Goal: Information Seeking & Learning: Learn about a topic

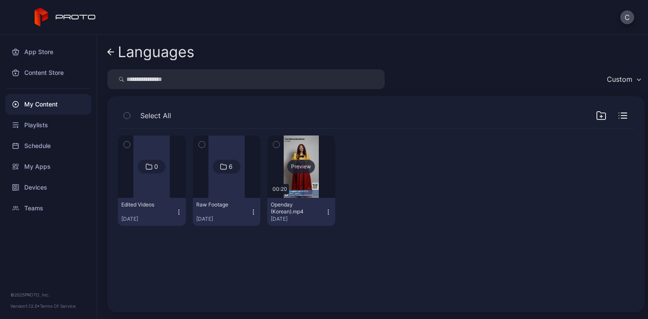
click at [300, 171] on div "Preview" at bounding box center [301, 167] width 28 height 14
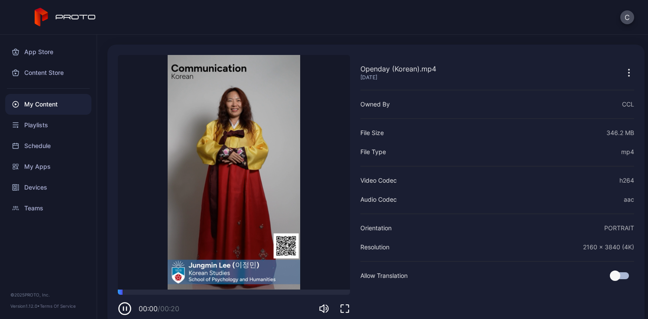
scroll to position [39, 0]
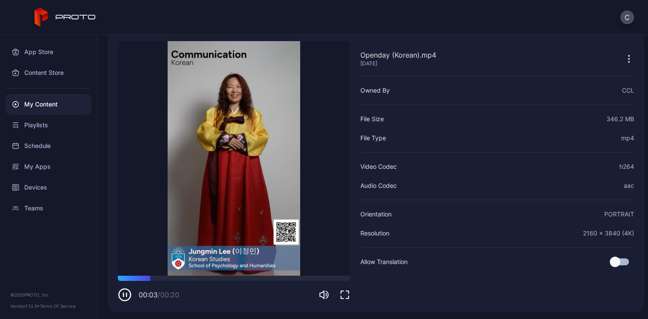
click at [126, 295] on icon "button" at bounding box center [125, 295] width 14 height 14
click at [126, 295] on icon "button" at bounding box center [125, 295] width 4 height 4
click at [126, 295] on icon "button" at bounding box center [125, 295] width 14 height 14
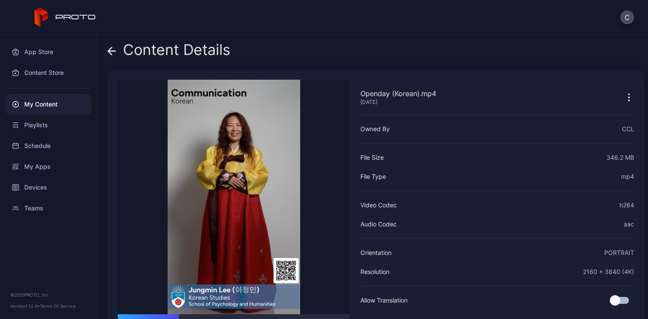
click at [167, 55] on div "Content Details" at bounding box center [168, 52] width 123 height 21
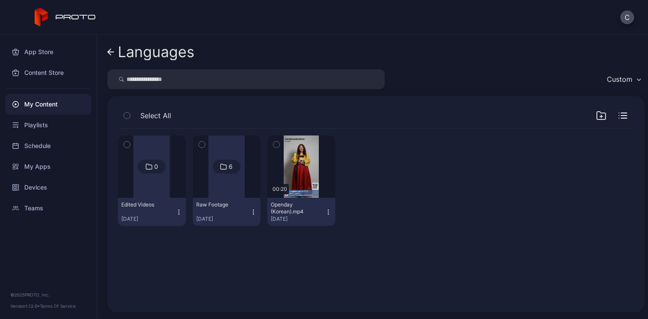
click at [133, 58] on div "Languages" at bounding box center [156, 52] width 77 height 16
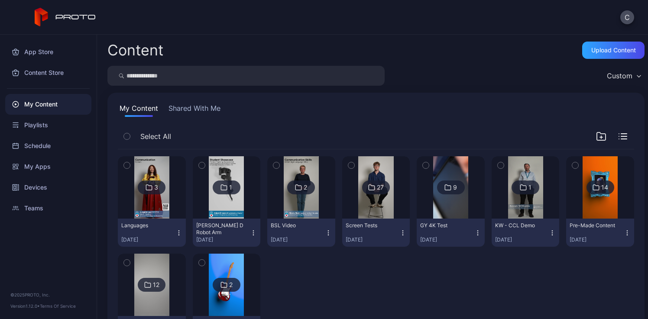
click at [153, 208] on img at bounding box center [151, 187] width 35 height 62
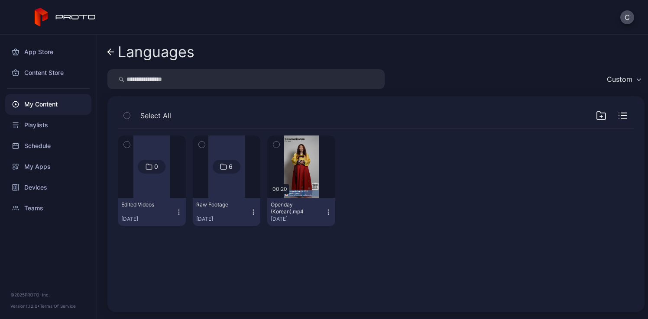
click at [173, 191] on div at bounding box center [151, 167] width 62 height 62
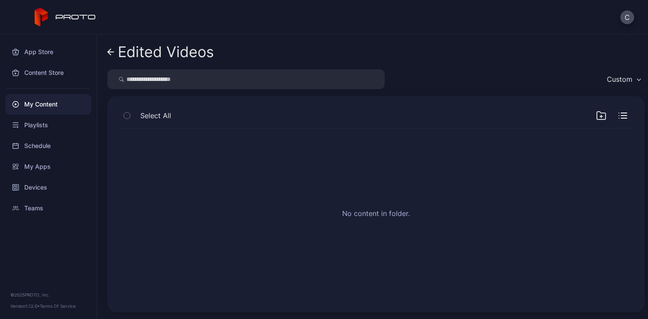
click at [169, 53] on div "Edited Videos" at bounding box center [166, 52] width 96 height 16
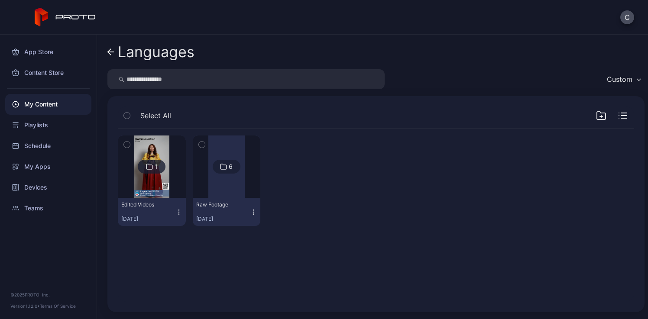
click at [226, 188] on div at bounding box center [226, 167] width 36 height 62
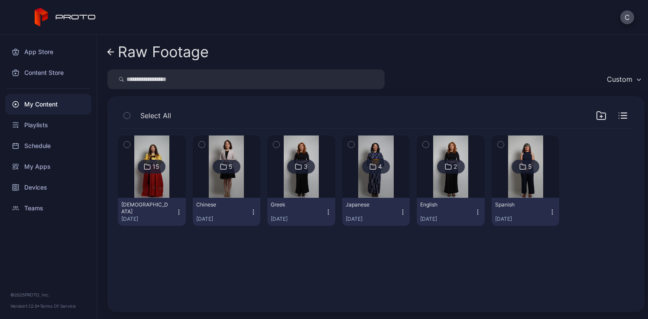
click at [360, 187] on img at bounding box center [375, 167] width 35 height 62
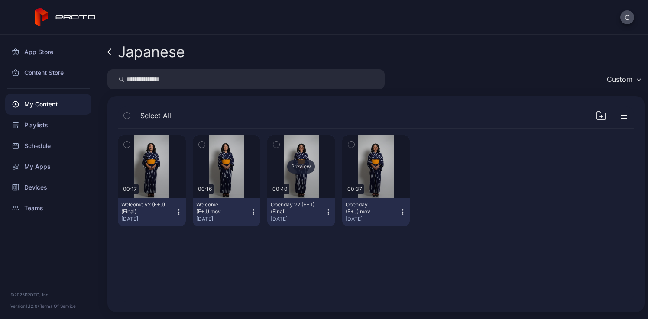
click at [305, 173] on div "Preview" at bounding box center [301, 167] width 28 height 14
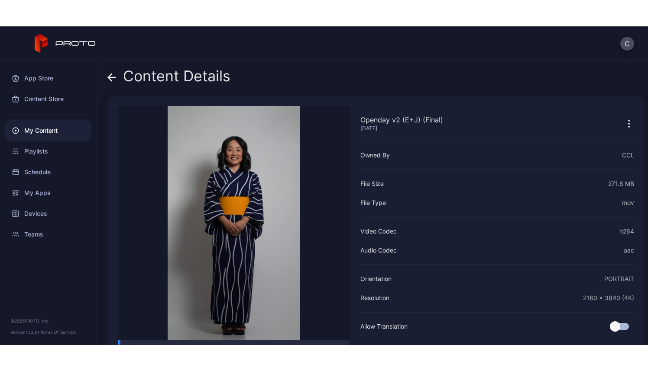
scroll to position [39, 0]
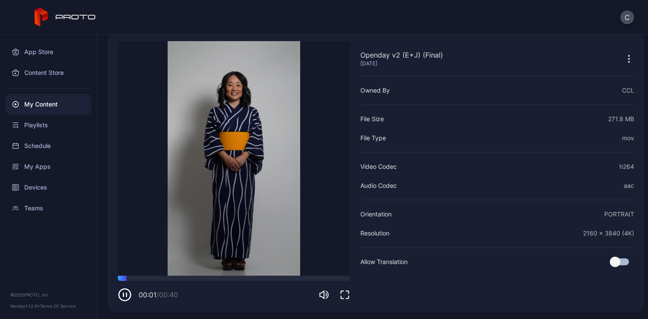
click at [348, 292] on icon "button" at bounding box center [344, 295] width 10 height 10
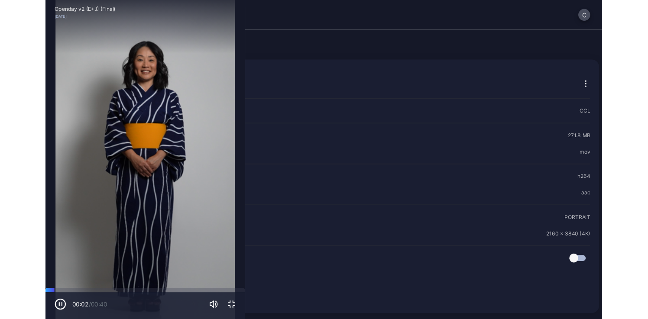
scroll to position [0, 0]
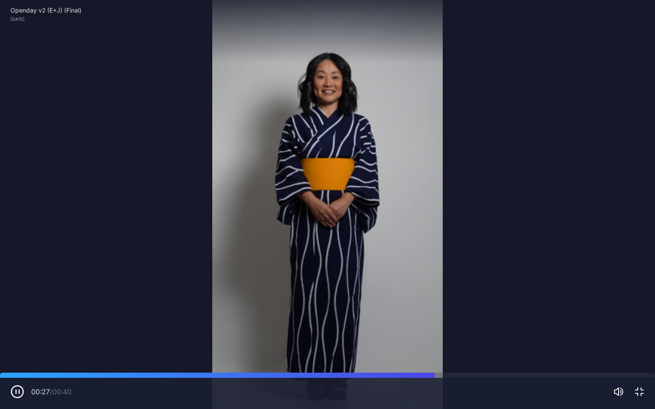
click at [634, 319] on button "button" at bounding box center [639, 392] width 10 height 10
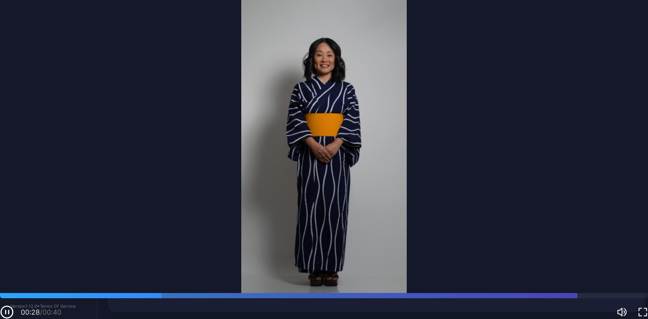
scroll to position [39, 0]
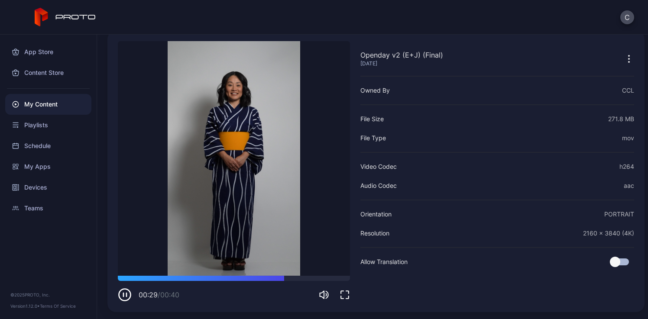
click at [127, 294] on icon "button" at bounding box center [125, 295] width 14 height 14
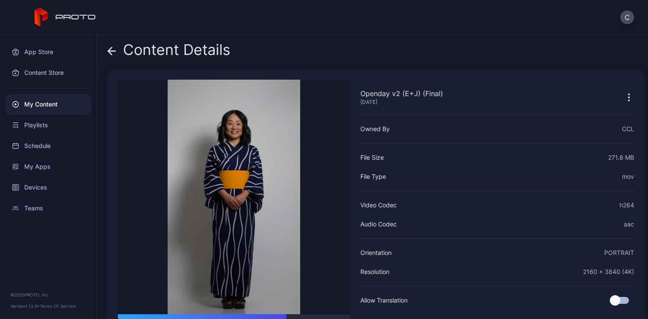
scroll to position [1, 0]
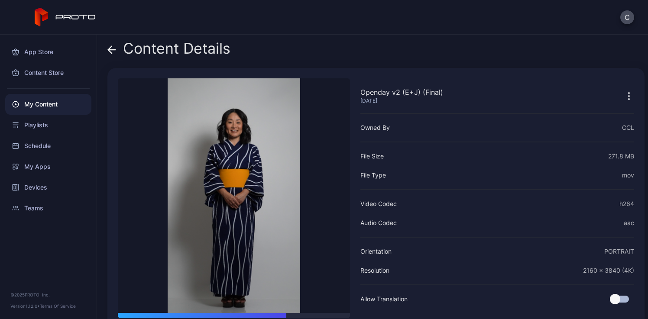
click at [202, 55] on div "Content Details" at bounding box center [168, 50] width 123 height 21
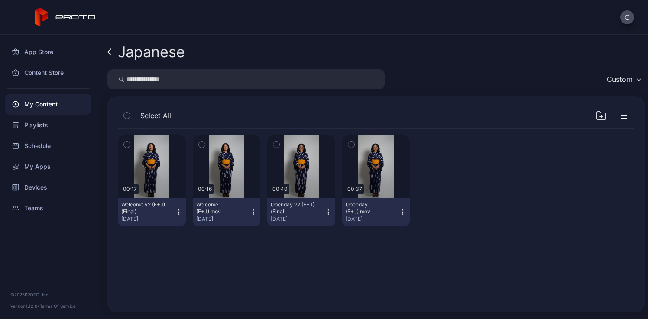
click at [127, 55] on div "Japanese" at bounding box center [151, 52] width 67 height 16
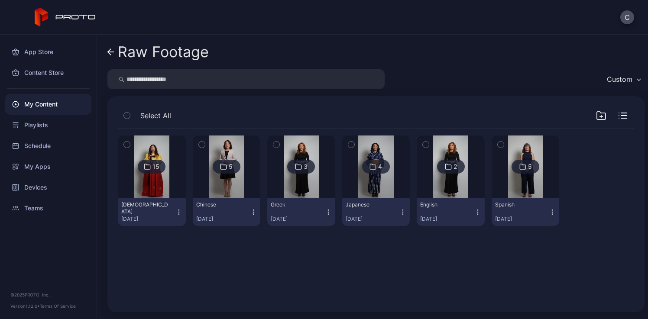
click at [213, 175] on img at bounding box center [226, 167] width 35 height 62
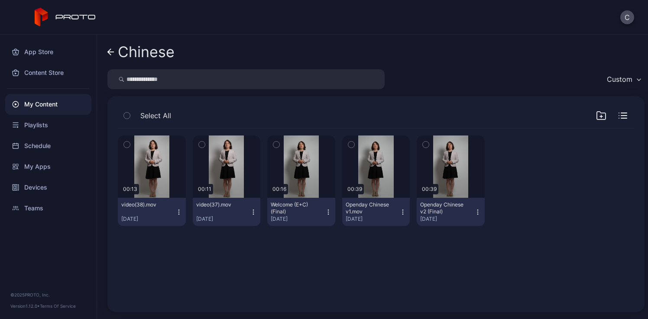
click at [139, 45] on div "Chinese" at bounding box center [146, 52] width 57 height 16
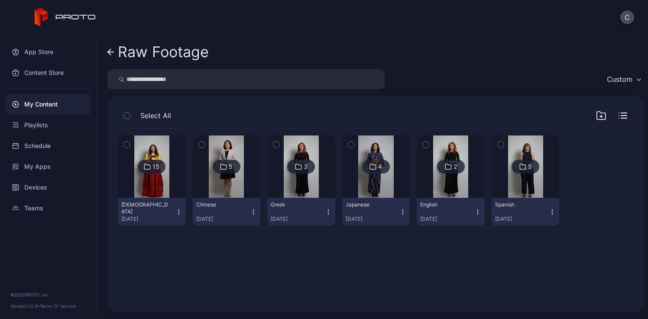
click at [527, 181] on img at bounding box center [525, 167] width 35 height 62
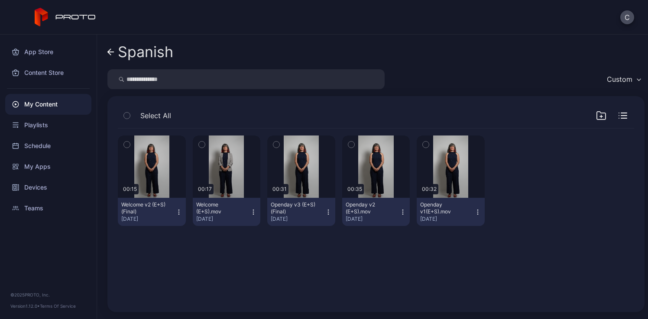
click at [148, 58] on div "Spanish" at bounding box center [145, 52] width 55 height 16
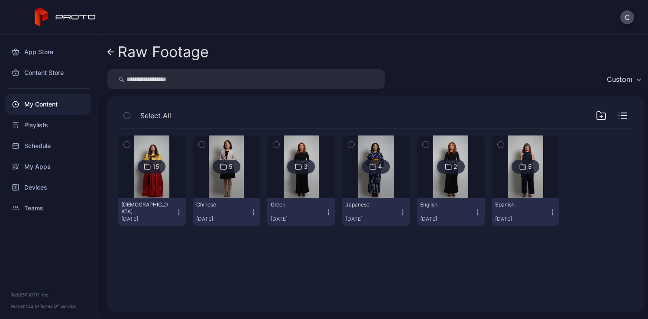
click at [160, 183] on img at bounding box center [151, 167] width 35 height 62
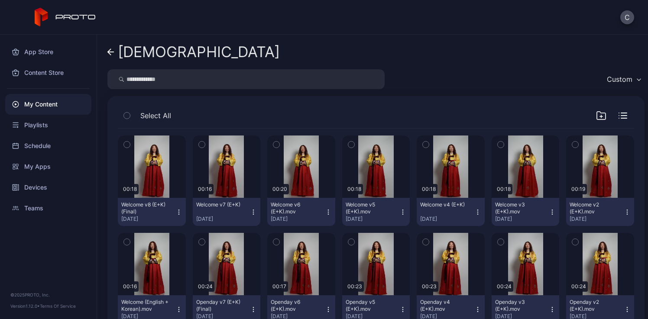
click at [147, 57] on div "[DEMOGRAPHIC_DATA]" at bounding box center [199, 52] width 162 height 16
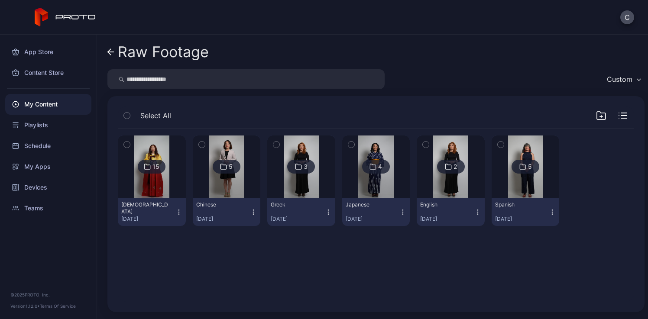
click at [519, 170] on icon at bounding box center [522, 166] width 7 height 10
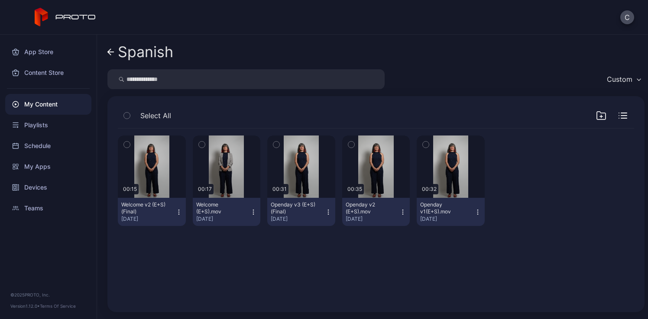
click at [155, 53] on div "Spanish" at bounding box center [145, 52] width 55 height 16
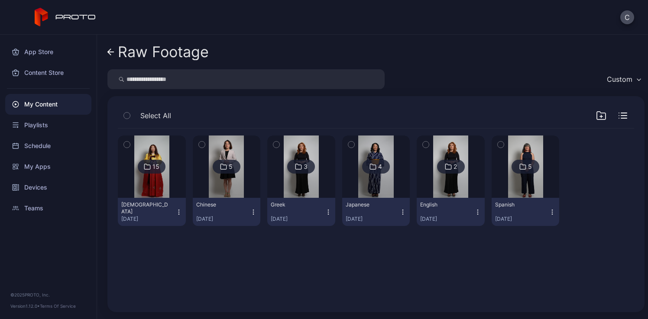
click at [142, 184] on img at bounding box center [151, 167] width 35 height 62
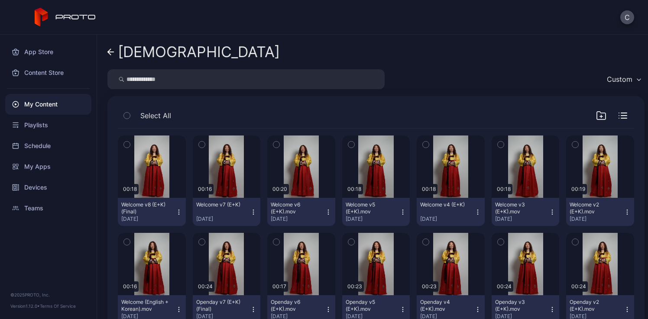
click at [145, 59] on div "[DEMOGRAPHIC_DATA]" at bounding box center [199, 52] width 162 height 16
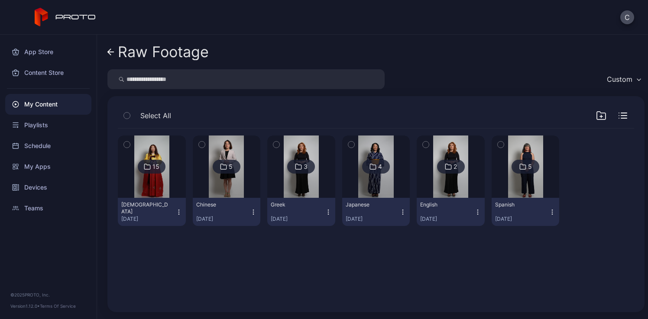
click at [161, 174] on img at bounding box center [151, 167] width 35 height 62
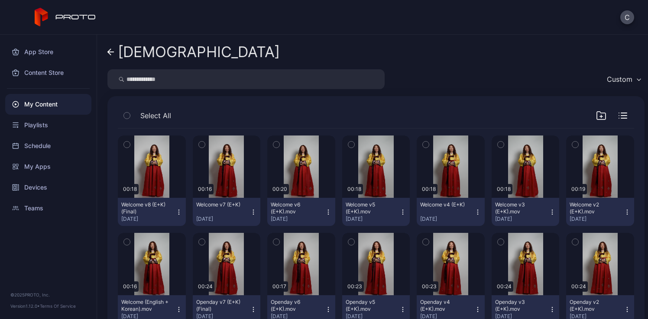
click at [57, 108] on div "My Content" at bounding box center [48, 104] width 86 height 21
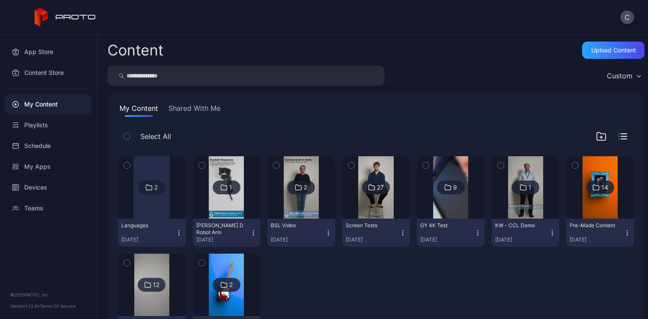
click at [157, 181] on div "2" at bounding box center [152, 188] width 28 height 14
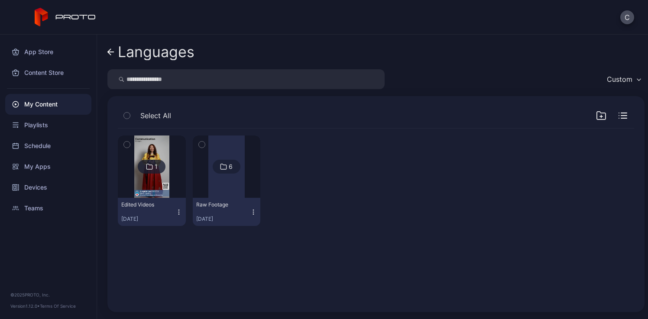
click at [162, 187] on img at bounding box center [151, 167] width 35 height 62
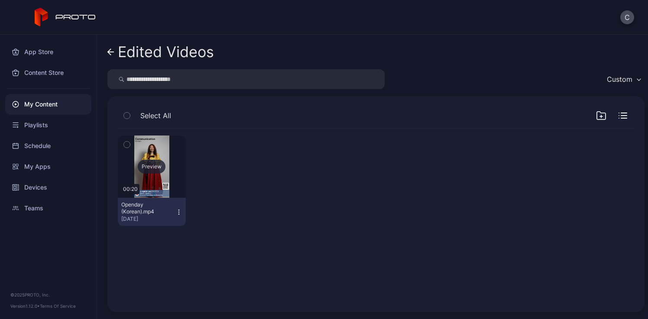
click at [156, 168] on div "Preview" at bounding box center [152, 167] width 28 height 14
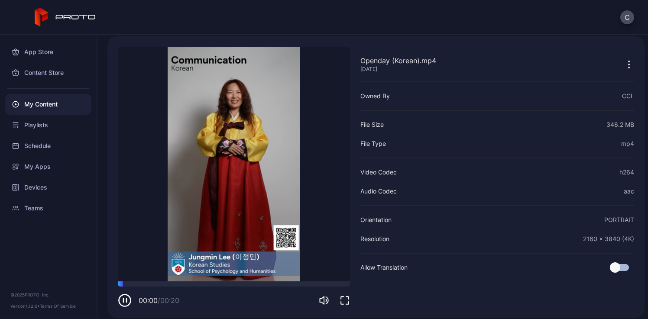
scroll to position [39, 0]
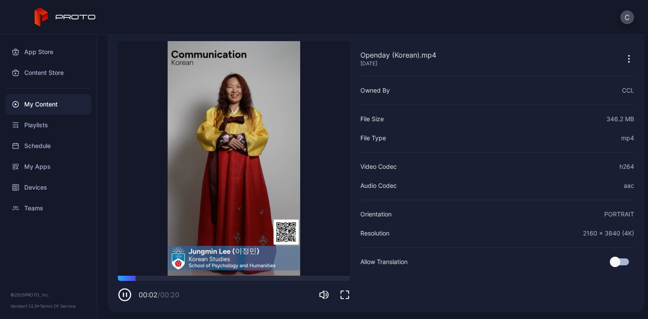
click at [126, 294] on icon "button" at bounding box center [126, 294] width 0 height 3
click at [346, 295] on icon "button" at bounding box center [344, 295] width 10 height 10
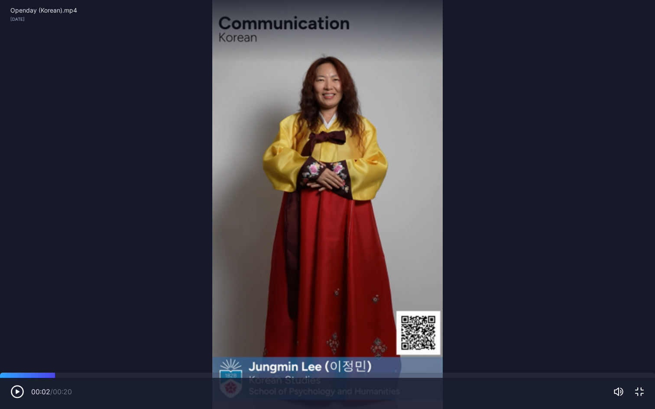
click at [643, 319] on div "00:02 / 00:20" at bounding box center [327, 392] width 634 height 14
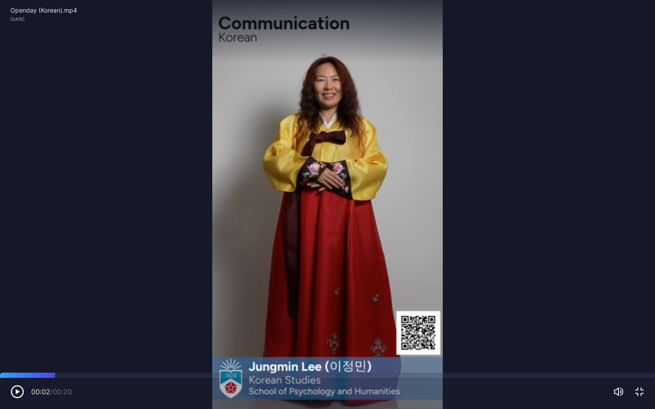
click at [638, 319] on icon "button" at bounding box center [639, 392] width 10 height 10
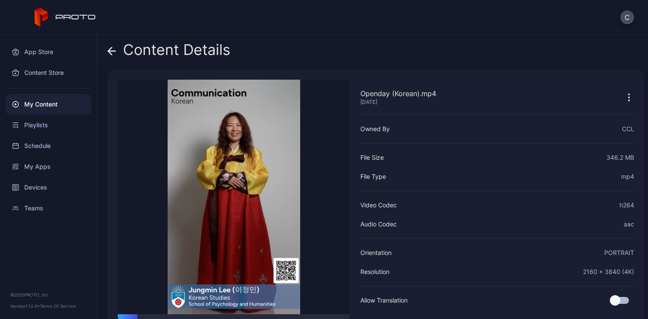
click at [213, 56] on div "Content Details" at bounding box center [168, 52] width 123 height 21
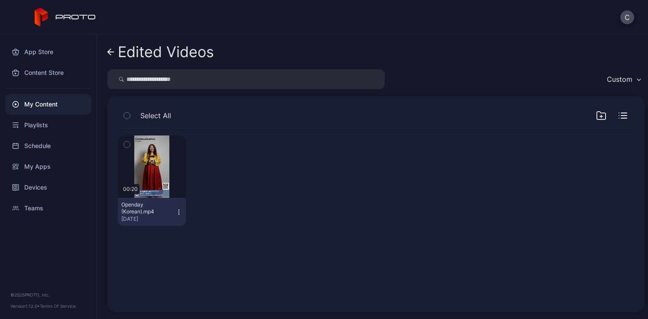
click at [157, 57] on div "Edited Videos" at bounding box center [166, 52] width 96 height 16
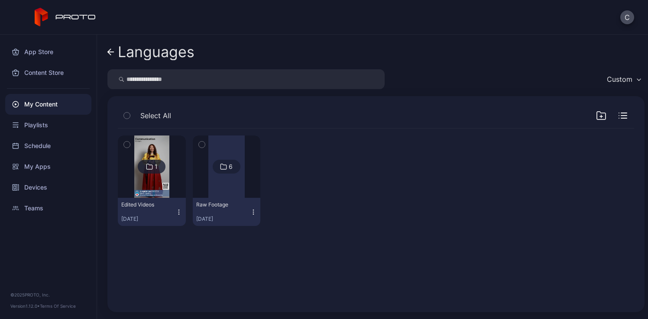
click at [236, 177] on div at bounding box center [226, 167] width 36 height 62
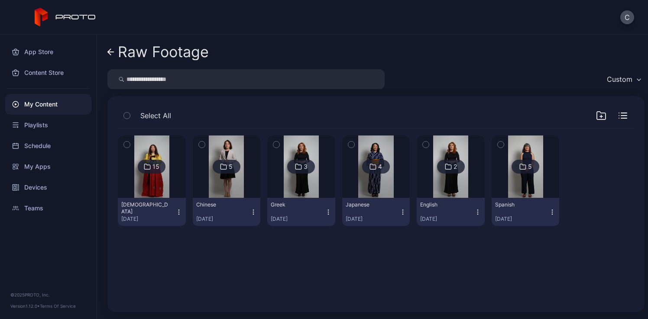
click at [146, 186] on img at bounding box center [151, 167] width 35 height 62
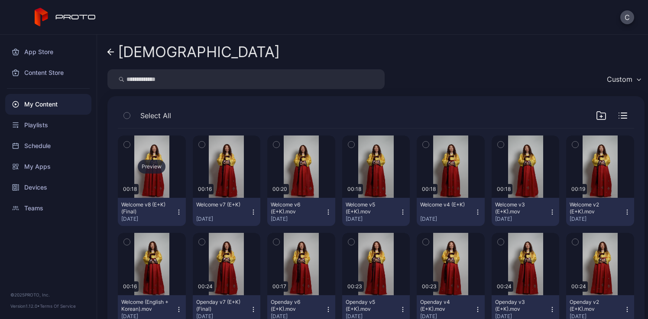
click at [153, 162] on div "Preview" at bounding box center [152, 167] width 28 height 14
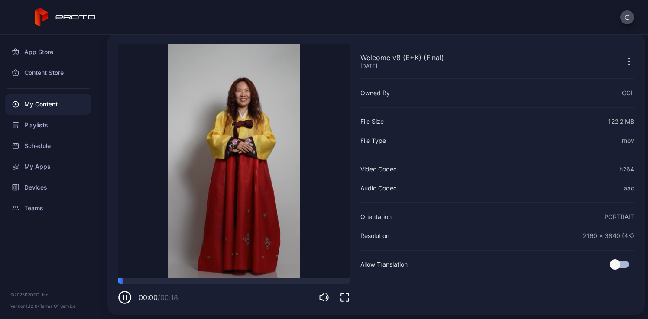
scroll to position [39, 0]
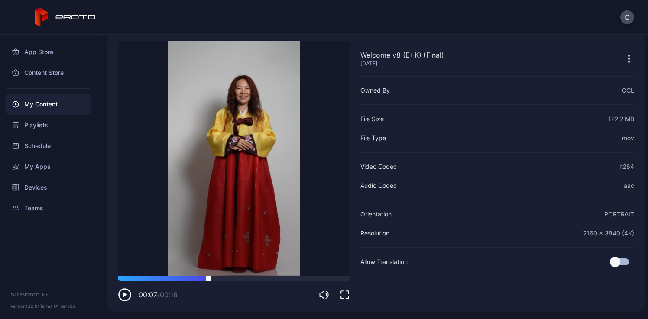
drag, startPoint x: 196, startPoint y: 279, endPoint x: 208, endPoint y: 280, distance: 12.2
click at [208, 280] on div at bounding box center [234, 278] width 232 height 5
click at [122, 296] on icon "button" at bounding box center [125, 295] width 14 height 14
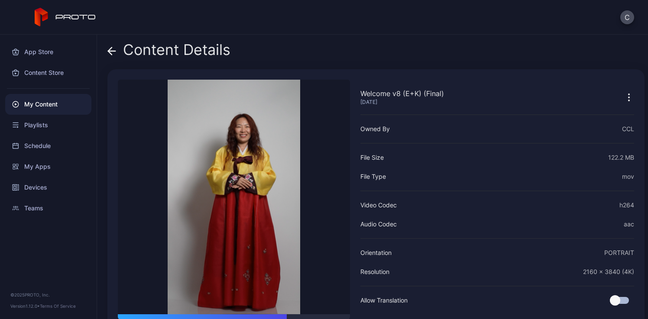
click at [181, 50] on div "Content Details" at bounding box center [168, 52] width 123 height 21
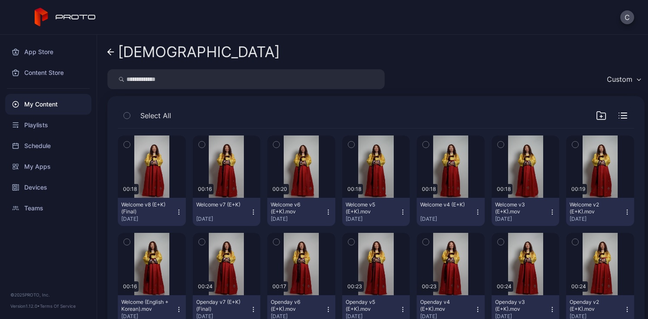
click at [135, 52] on div "[DEMOGRAPHIC_DATA]" at bounding box center [199, 52] width 162 height 16
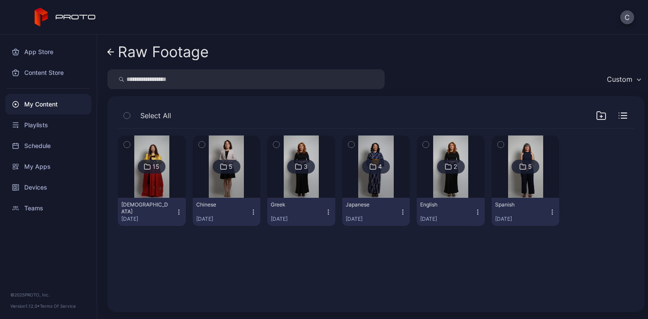
click at [300, 188] on img at bounding box center [301, 167] width 35 height 62
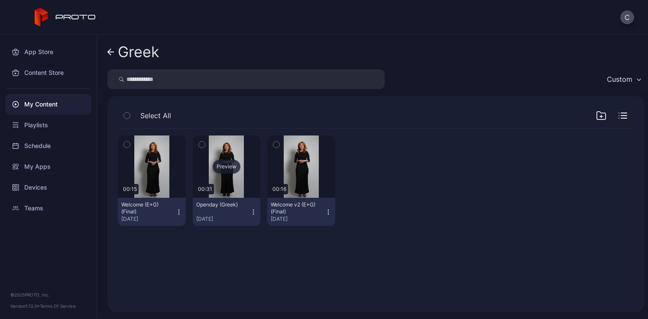
click at [228, 168] on div "Preview" at bounding box center [227, 167] width 28 height 14
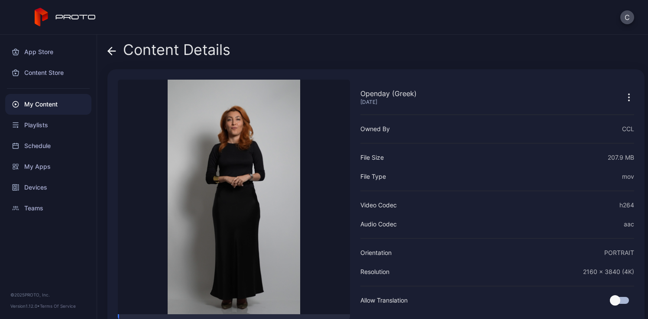
scroll to position [39, 0]
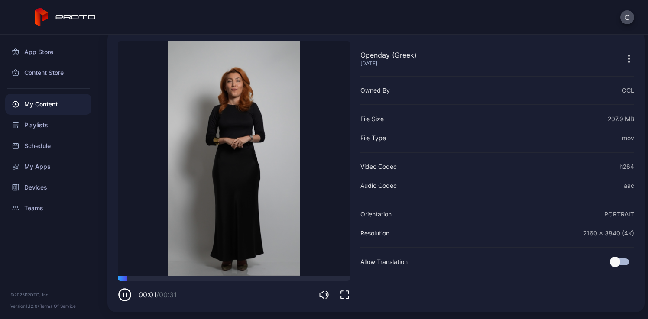
click at [343, 292] on icon "button" at bounding box center [344, 295] width 10 height 10
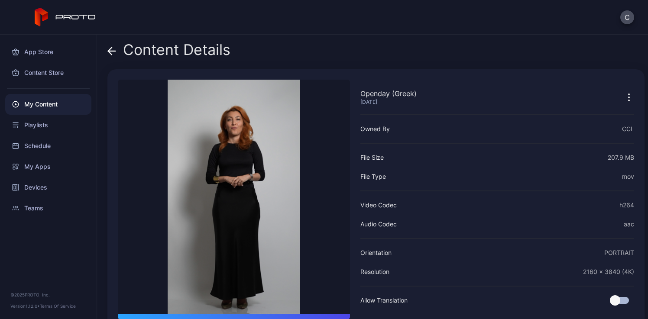
click at [183, 52] on div "Content Details" at bounding box center [168, 52] width 123 height 21
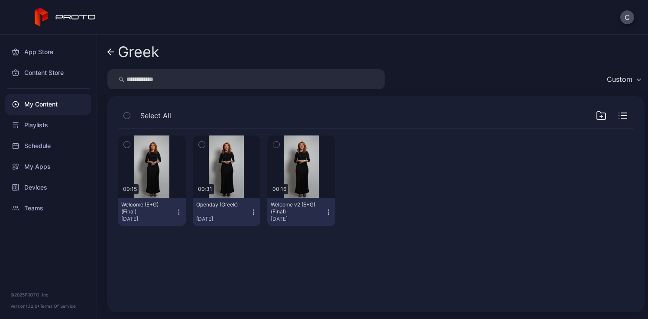
click at [129, 48] on div "Greek" at bounding box center [139, 52] width 42 height 16
